Goal: Task Accomplishment & Management: Complete application form

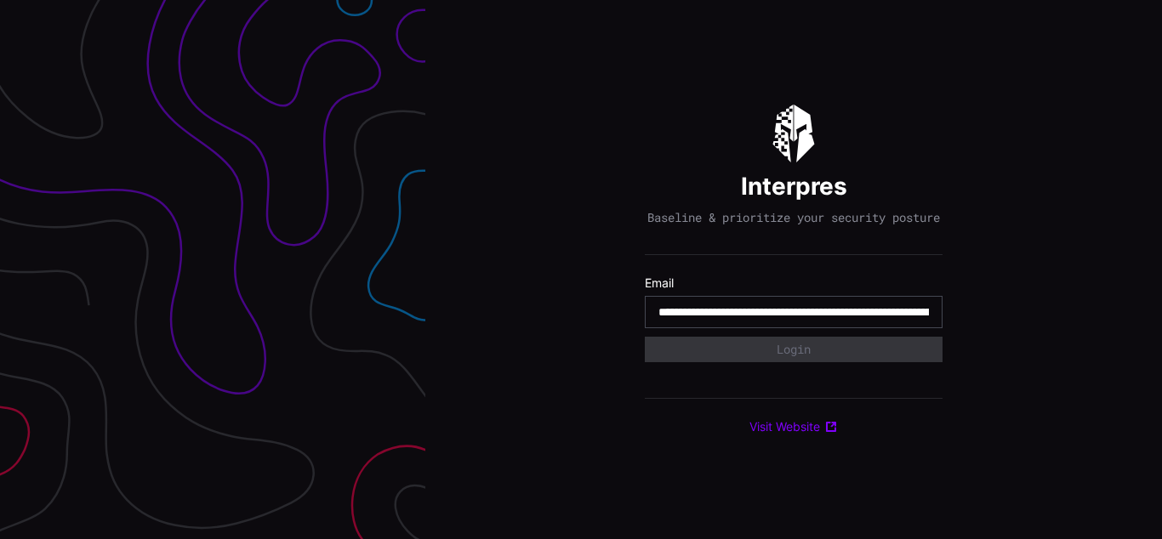
click at [794, 320] on input "**********" at bounding box center [793, 312] width 271 height 15
click at [581, 270] on div "Interpres Baseline & prioritize your security posture Email Login Visit Website" at bounding box center [793, 269] width 737 height 539
